Goal: Transaction & Acquisition: Purchase product/service

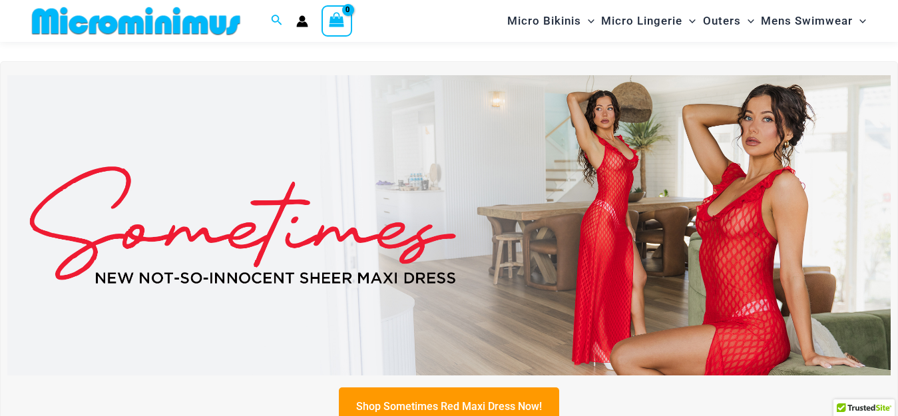
scroll to position [67, 0]
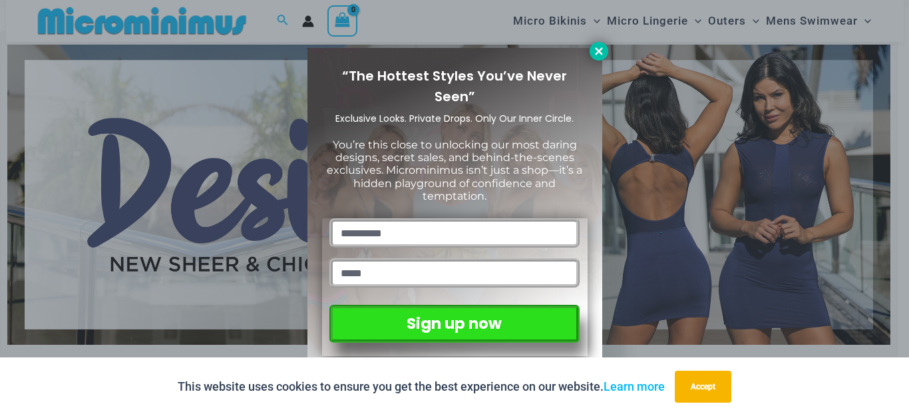
click at [603, 53] on icon at bounding box center [599, 51] width 12 height 12
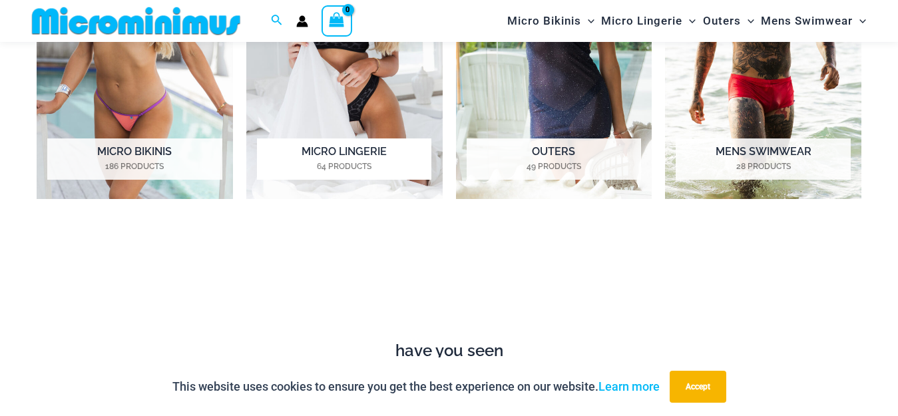
scroll to position [1053, 0]
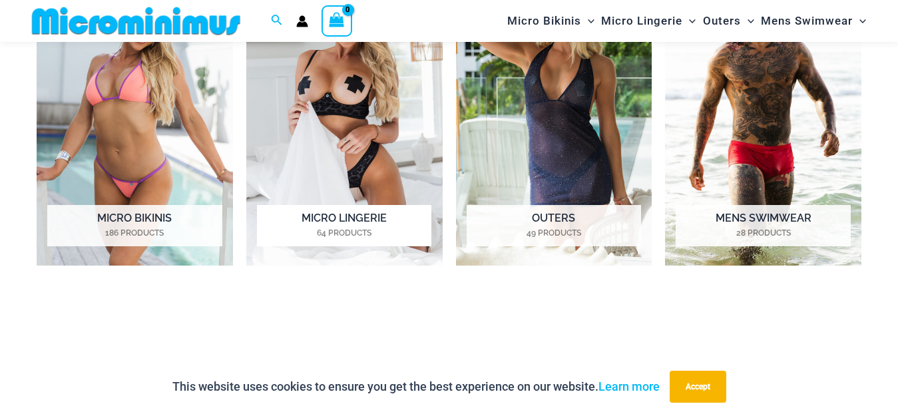
click at [333, 215] on h2 "Micro Lingerie 64 Products" at bounding box center [344, 225] width 174 height 41
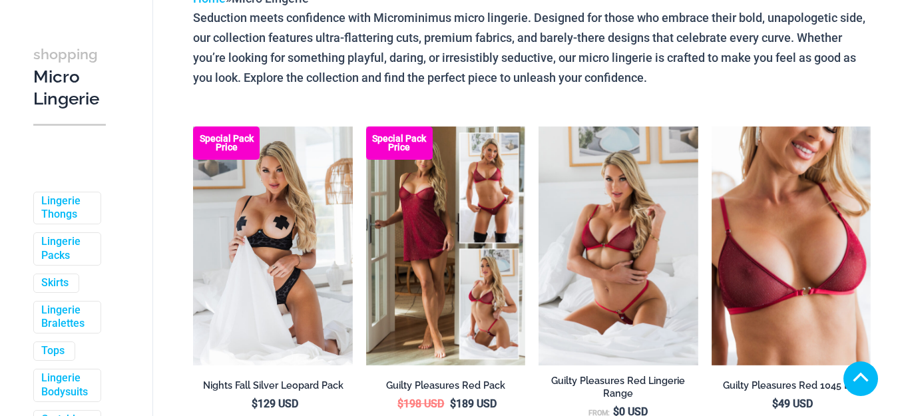
scroll to position [466, 0]
